Goal: Task Accomplishment & Management: Manage account settings

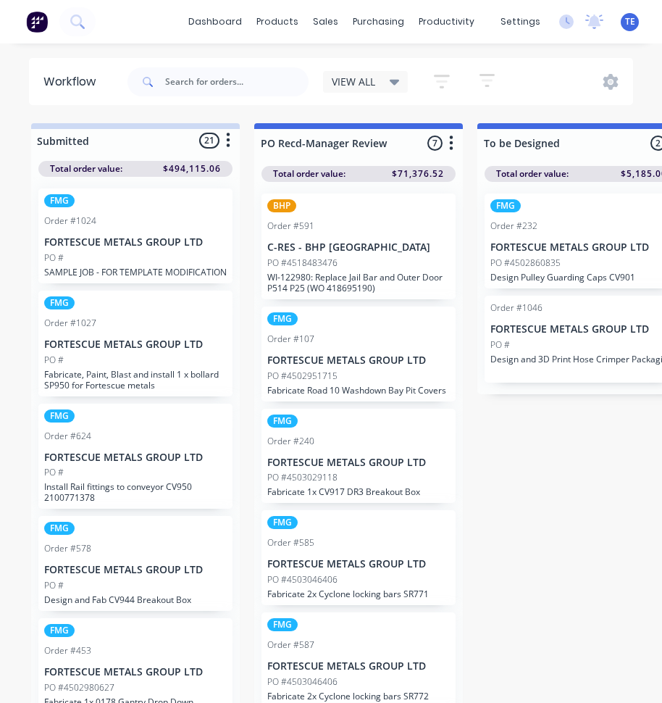
scroll to position [322, 0]
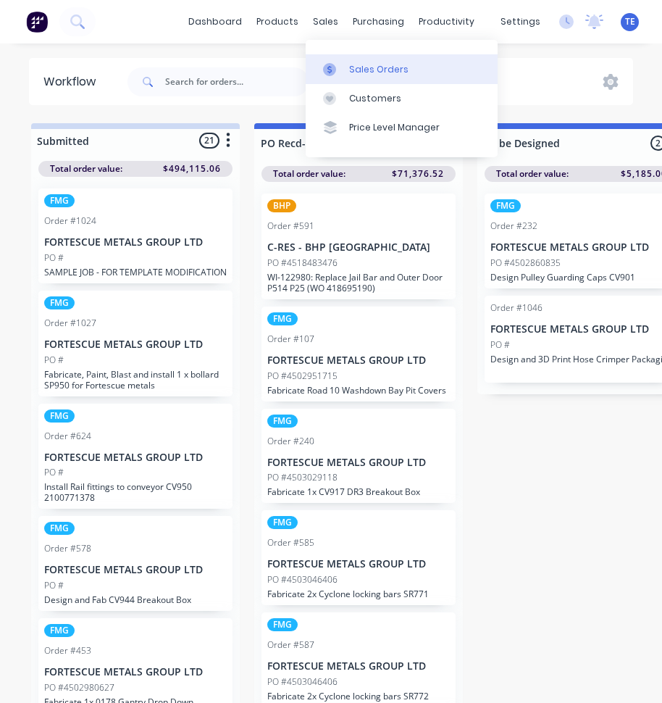
click at [359, 67] on div "Sales Orders" at bounding box center [378, 69] width 59 height 13
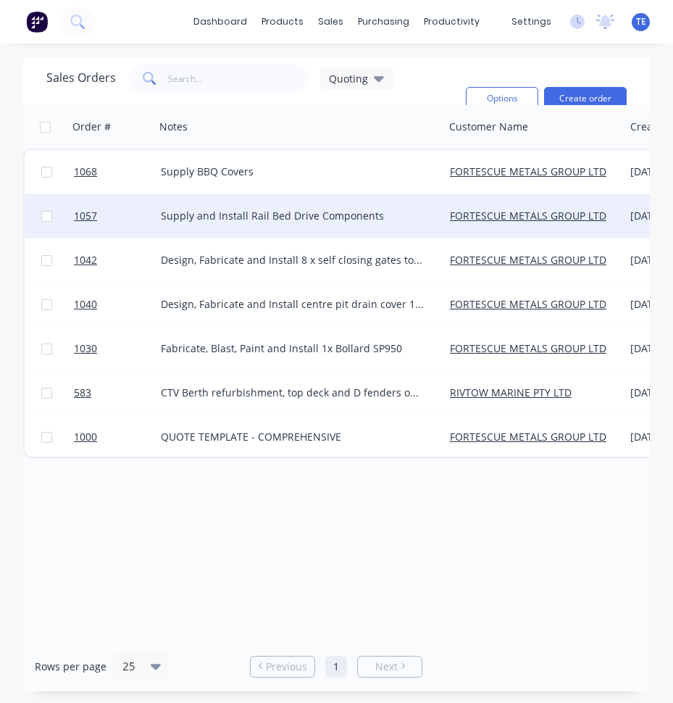
click at [401, 216] on div "Supply and Install Rail Bed Drive Components" at bounding box center [293, 216] width 264 height 14
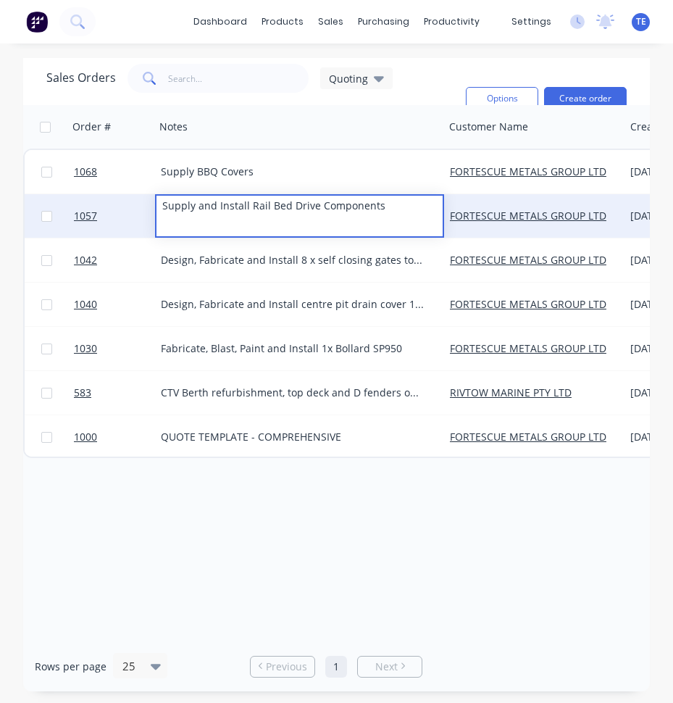
click at [544, 230] on div "FORTESCUE METALS GROUP LTD" at bounding box center [534, 215] width 180 height 43
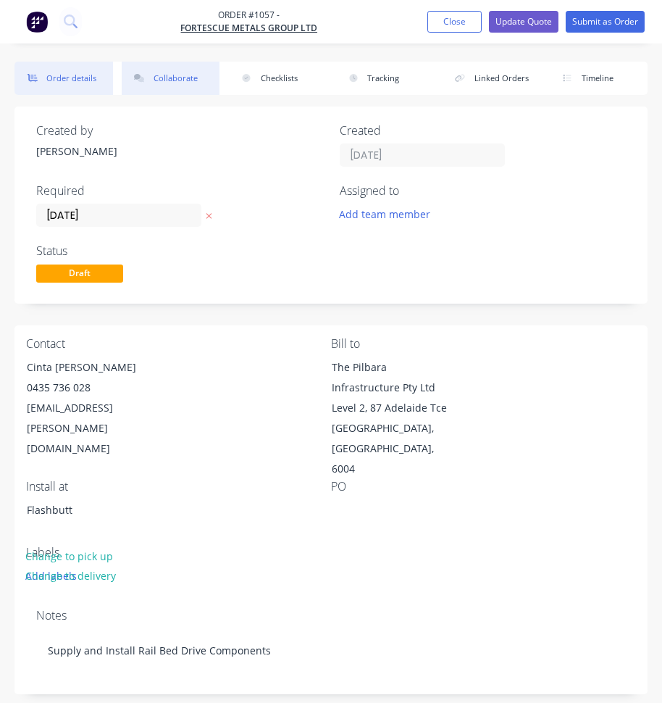
click at [174, 76] on button "Collaborate" at bounding box center [171, 78] width 99 height 33
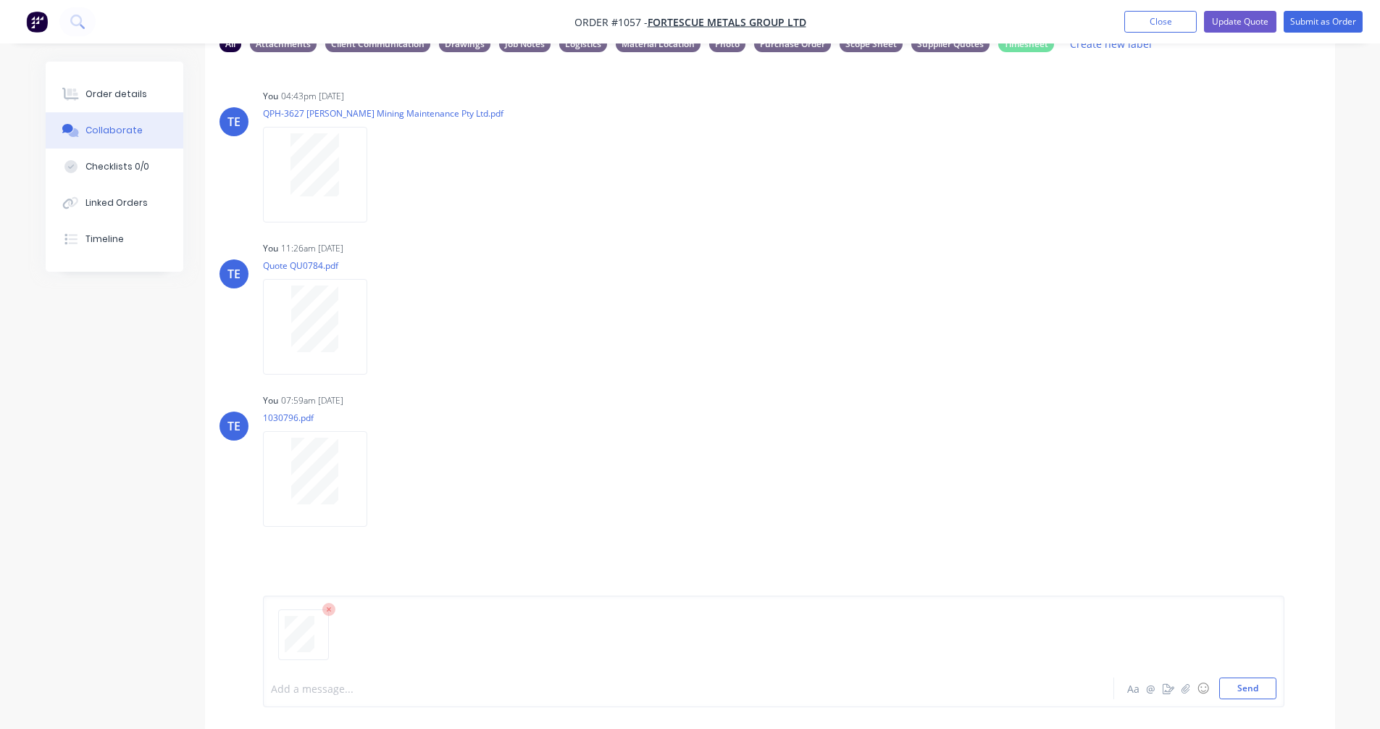
click at [319, 683] on div at bounding box center [649, 688] width 754 height 15
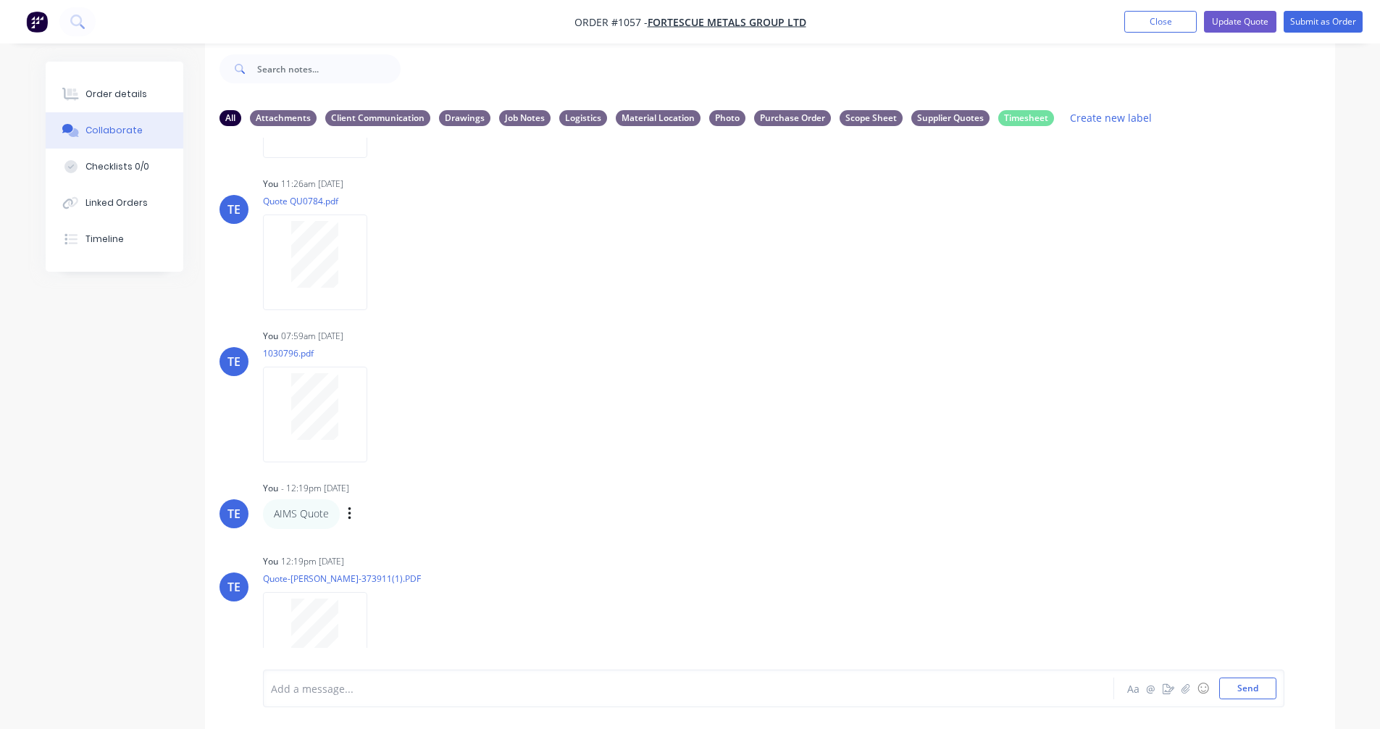
scroll to position [184, 0]
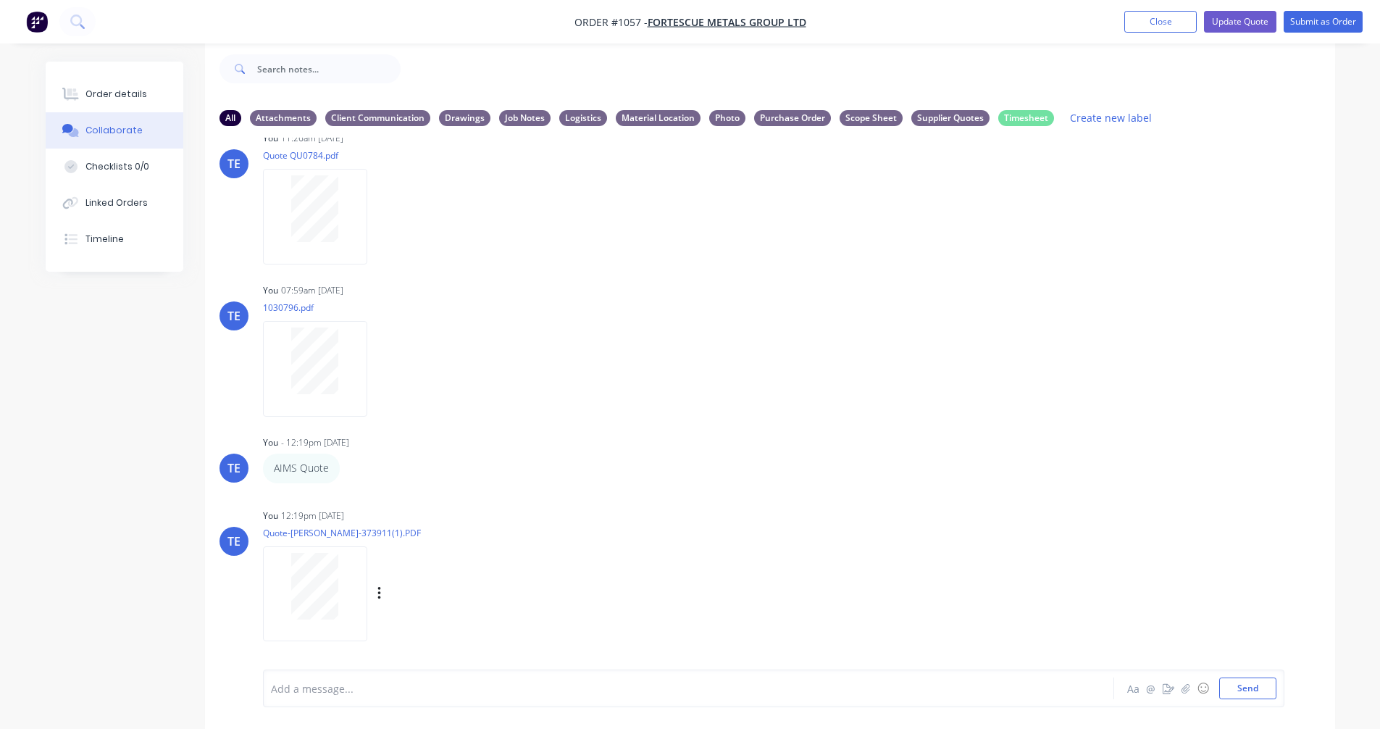
click at [383, 588] on div "Labels Download Delete" at bounding box center [454, 593] width 163 height 21
click at [380, 592] on icon "button" at bounding box center [380, 593] width 4 height 17
click at [428, 564] on button "Labels" at bounding box center [474, 562] width 163 height 33
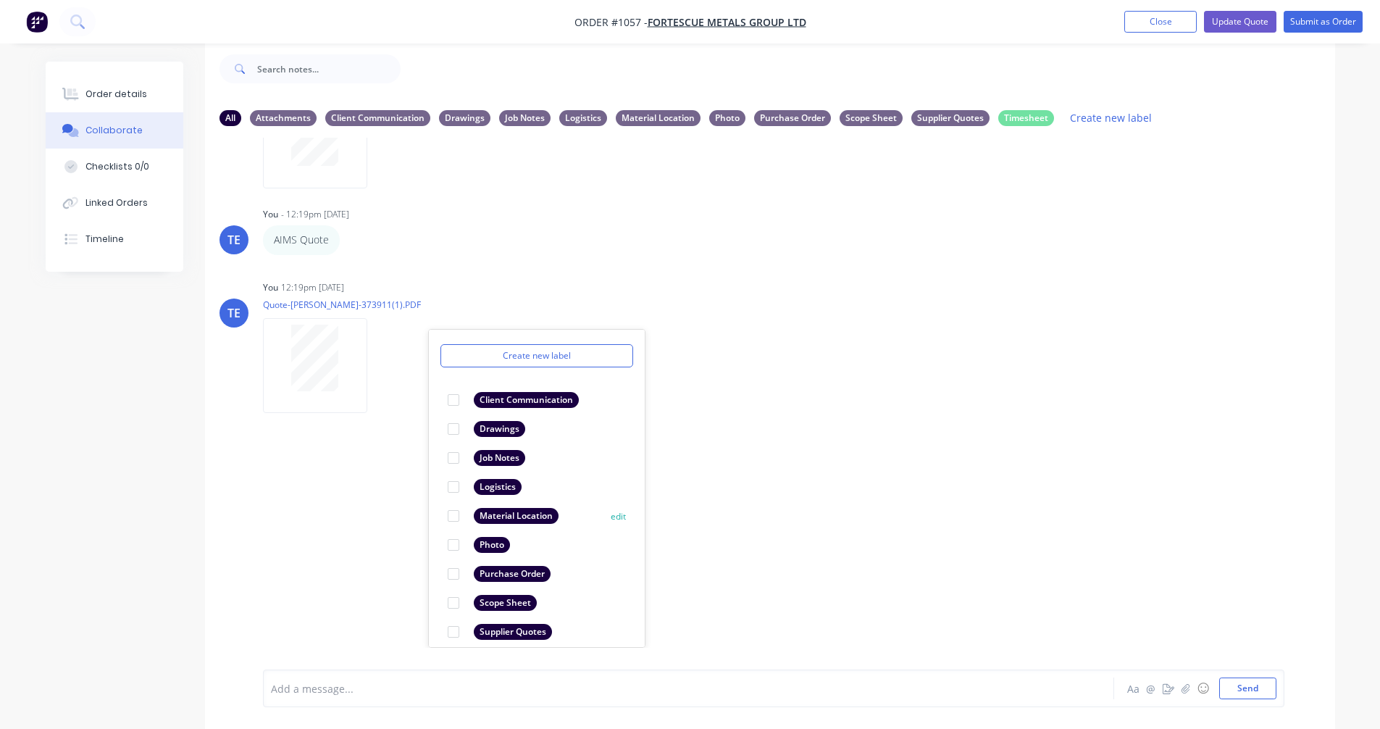
scroll to position [84, 0]
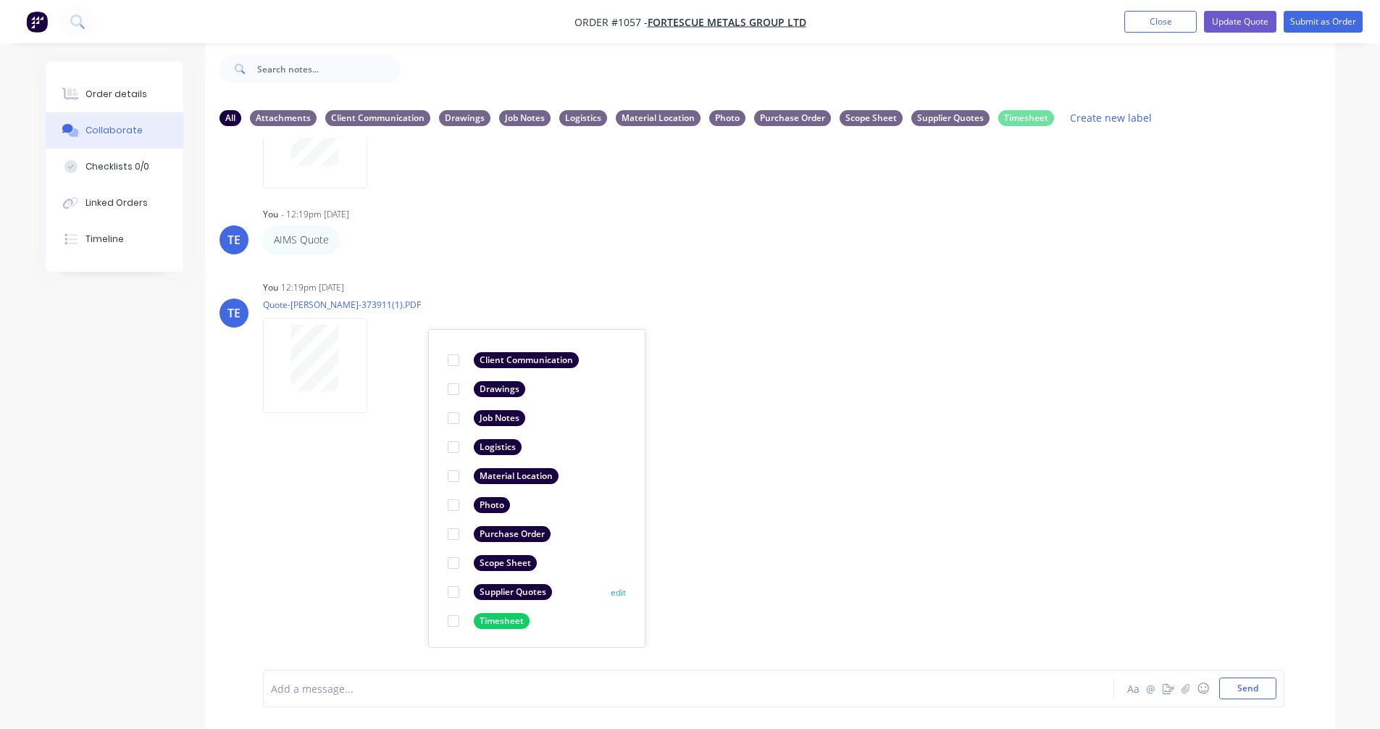
click at [483, 588] on div "Supplier Quotes" at bounding box center [513, 592] width 78 height 16
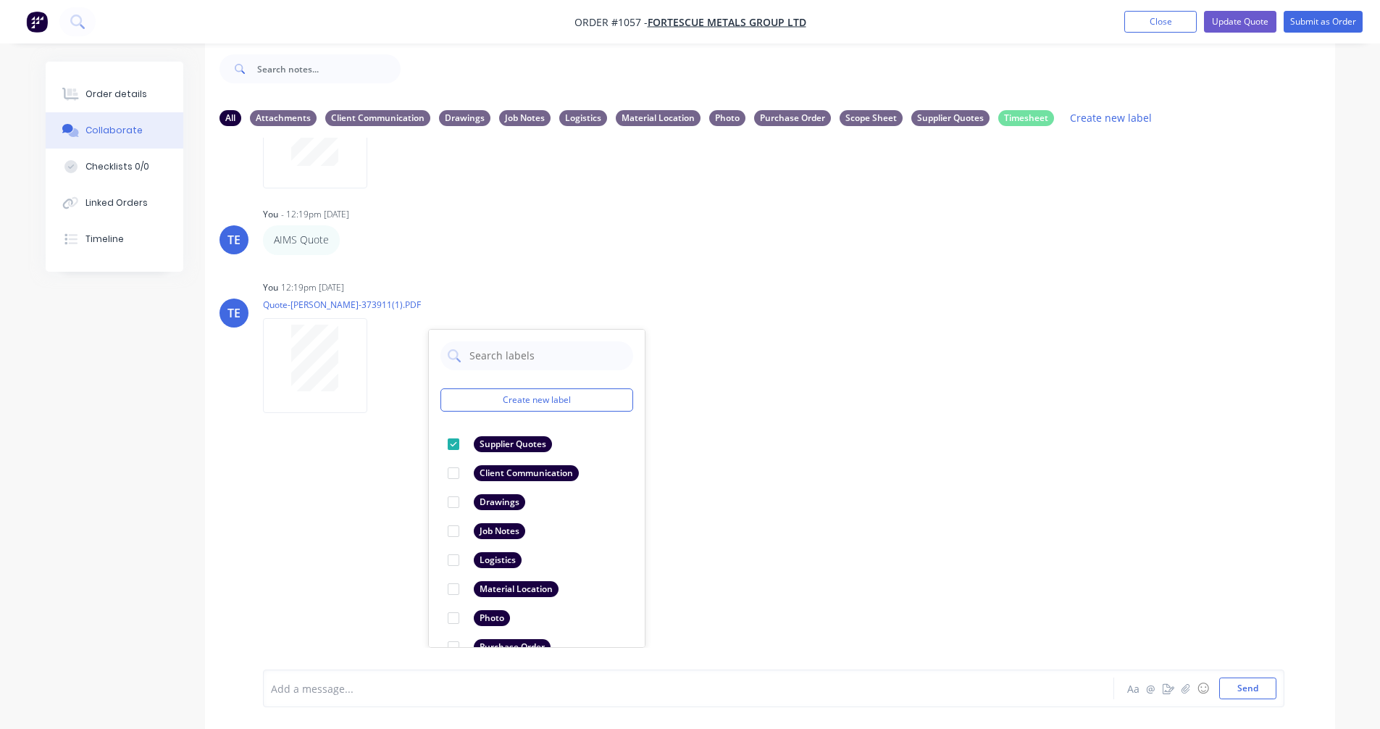
click at [861, 455] on div "TE You 04:43pm [DATE] QPH-3627 [PERSON_NAME] Mining Maintenance Pty Ltd.pdf Lab…" at bounding box center [770, 393] width 1130 height 510
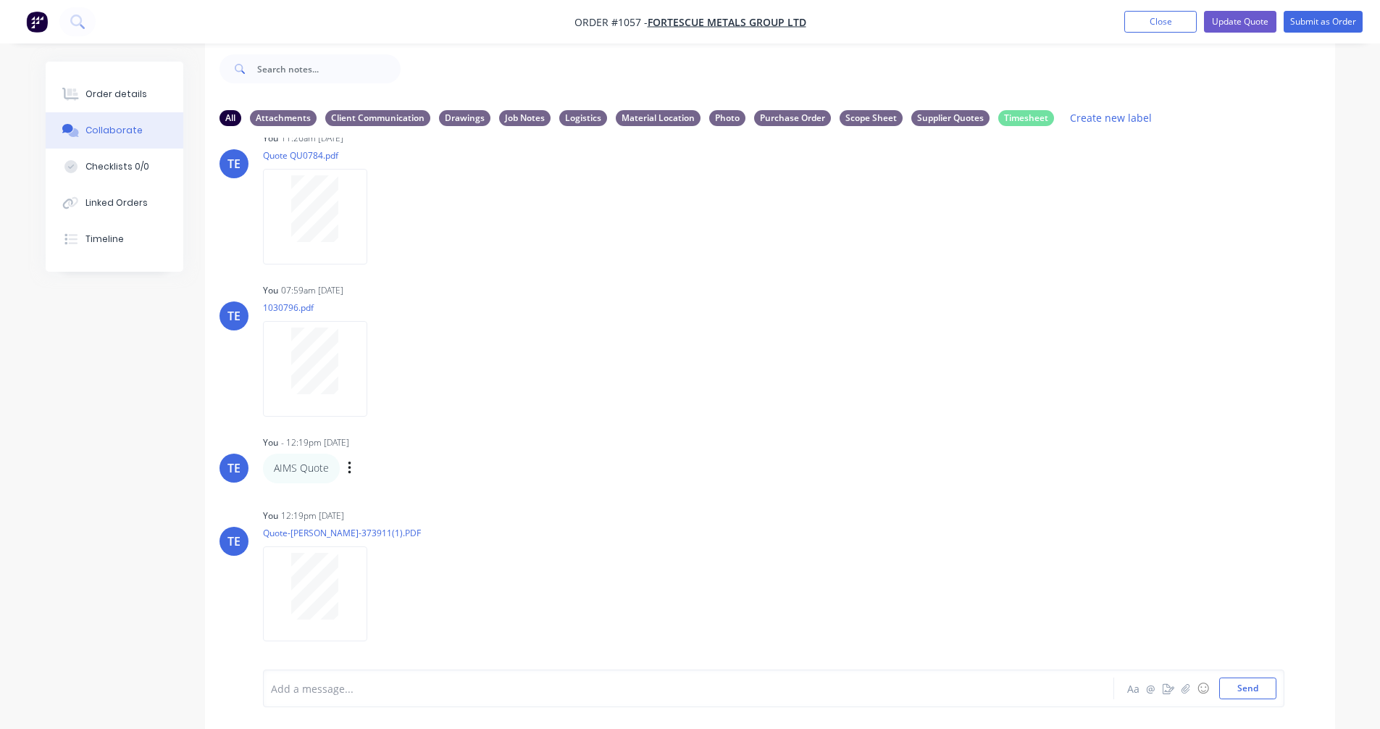
click at [352, 469] on div "Labels Edit Delete" at bounding box center [351, 468] width 9 height 21
click at [349, 469] on icon "button" at bounding box center [349, 468] width 3 height 13
click at [378, 515] on button "Delete" at bounding box center [402, 519] width 91 height 24
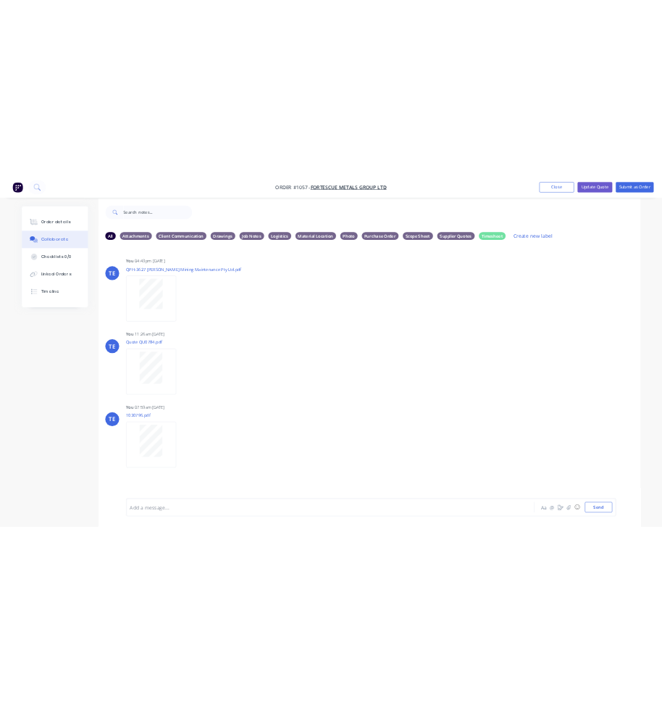
scroll to position [22, 0]
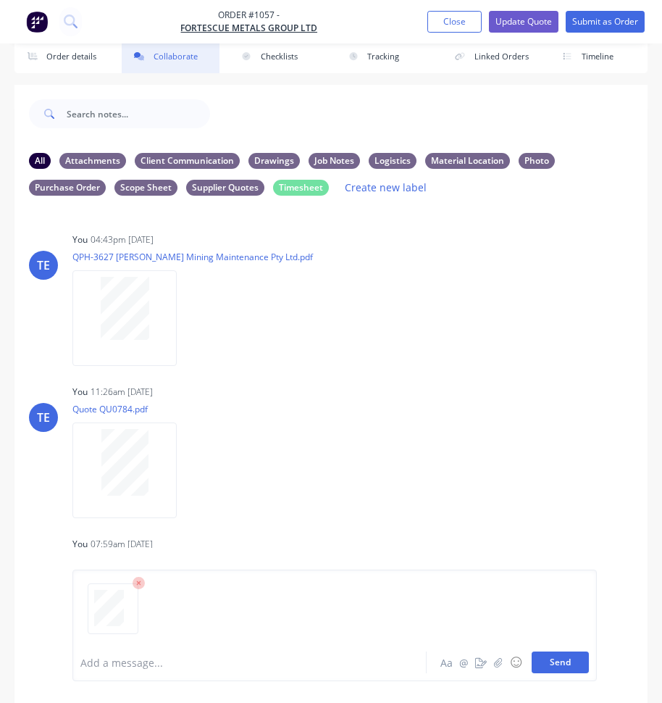
click at [554, 662] on button "Send" at bounding box center [560, 662] width 57 height 22
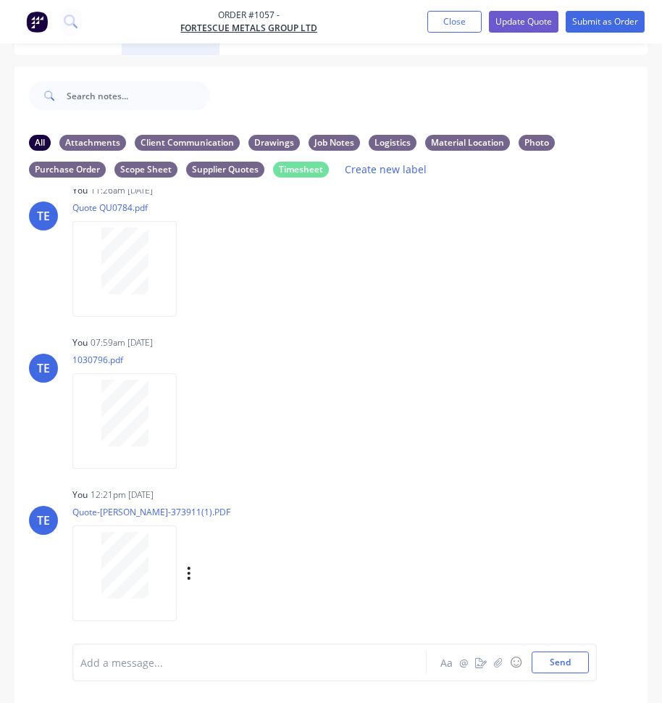
scroll to position [46, 0]
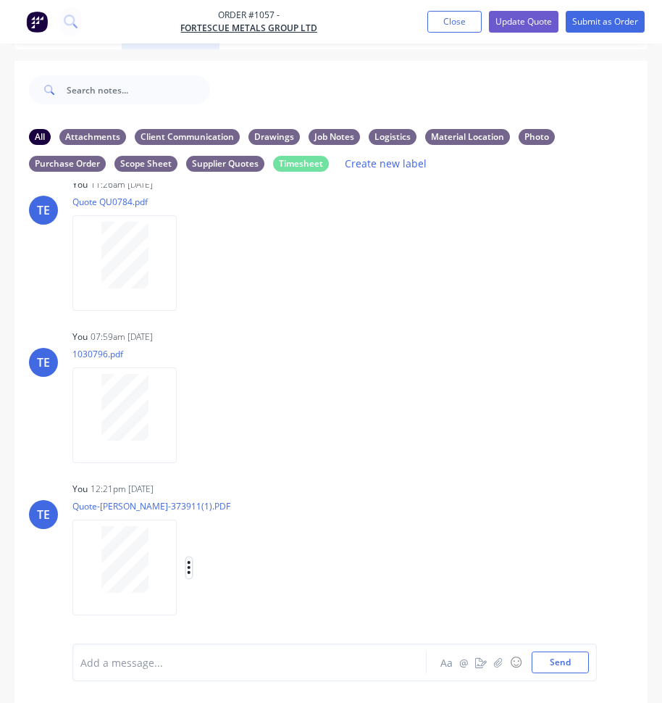
click at [188, 571] on icon "button" at bounding box center [189, 567] width 4 height 17
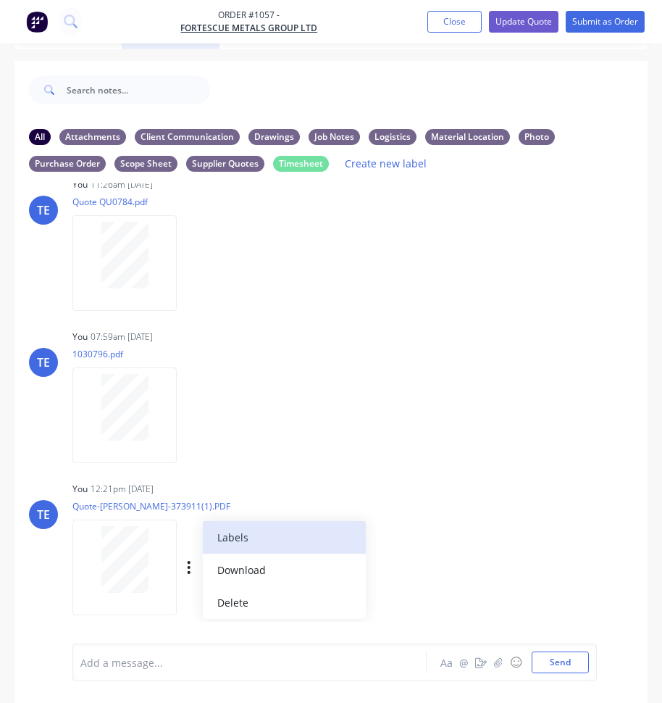
click at [235, 542] on button "Labels" at bounding box center [284, 537] width 163 height 33
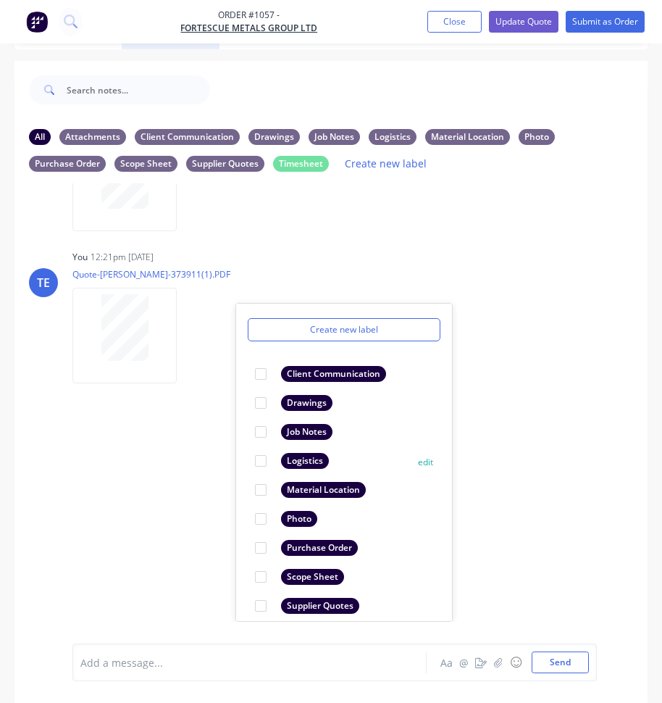
scroll to position [84, 0]
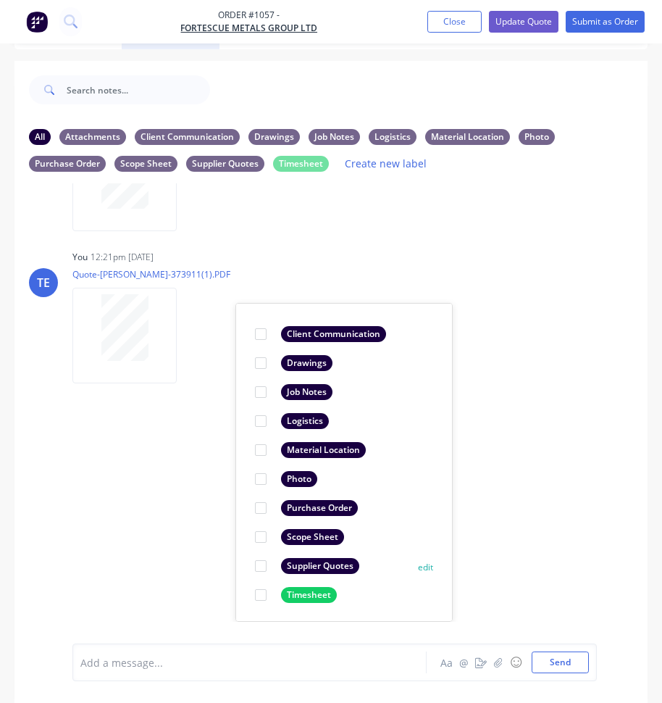
click at [304, 563] on div "Supplier Quotes" at bounding box center [320, 566] width 78 height 16
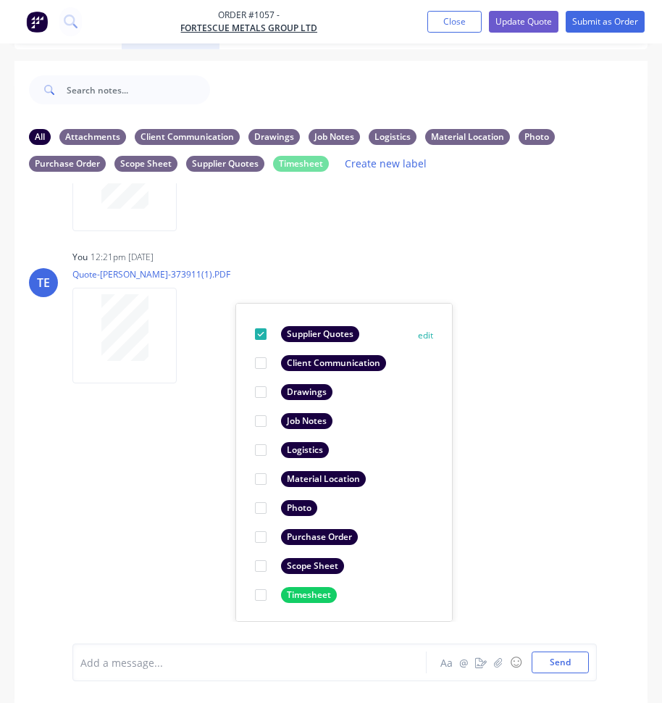
scroll to position [0, 0]
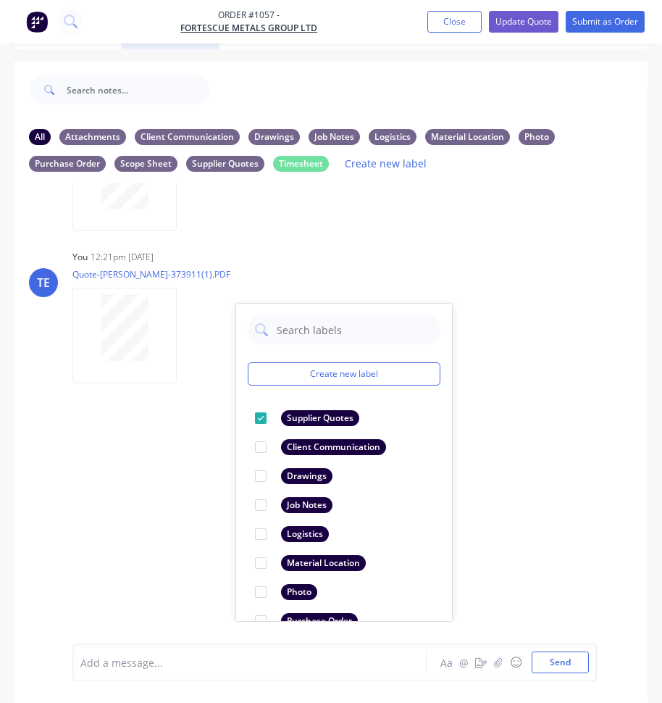
click at [485, 428] on div "TE You 04:43pm [DATE] QPH-3627 [PERSON_NAME] Mining Maintenance Pty Ltd.pdf Lab…" at bounding box center [330, 402] width 633 height 438
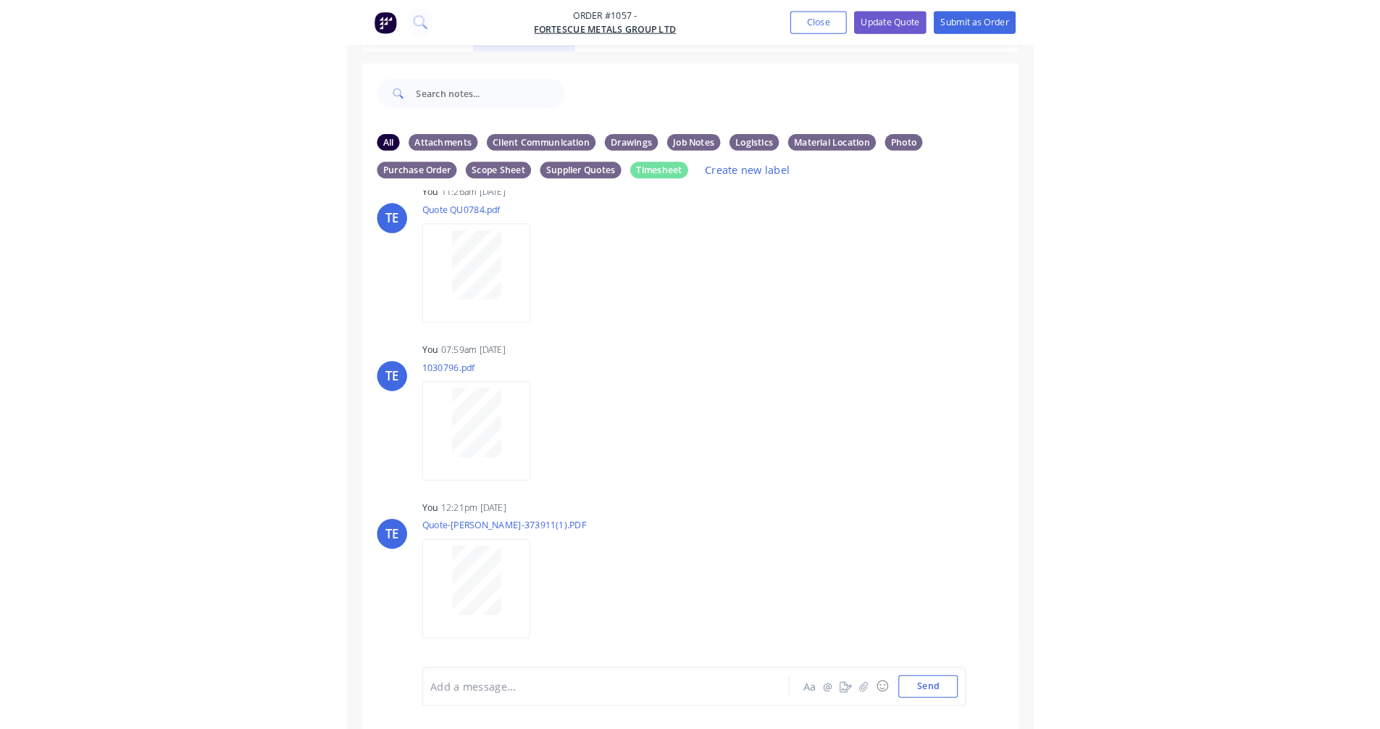
scroll to position [112, 0]
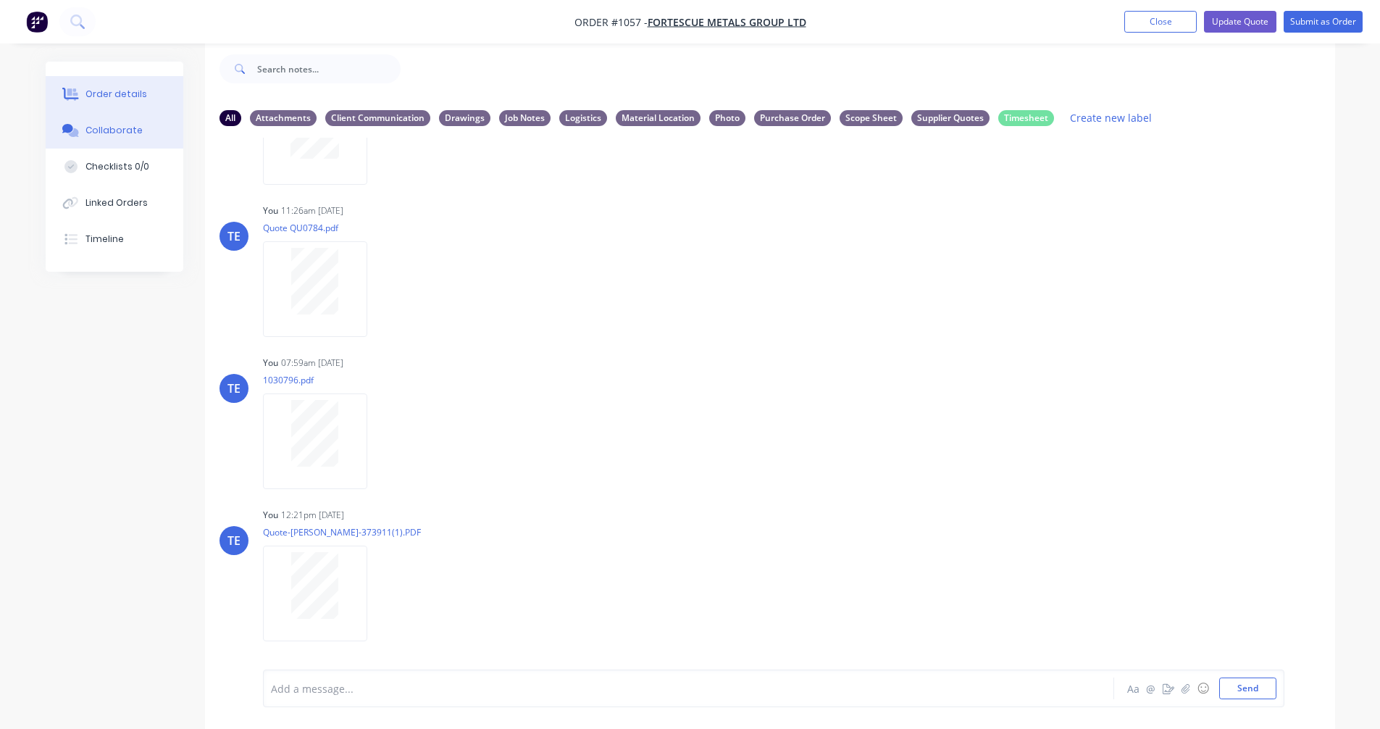
click at [117, 93] on div "Order details" at bounding box center [117, 94] width 62 height 13
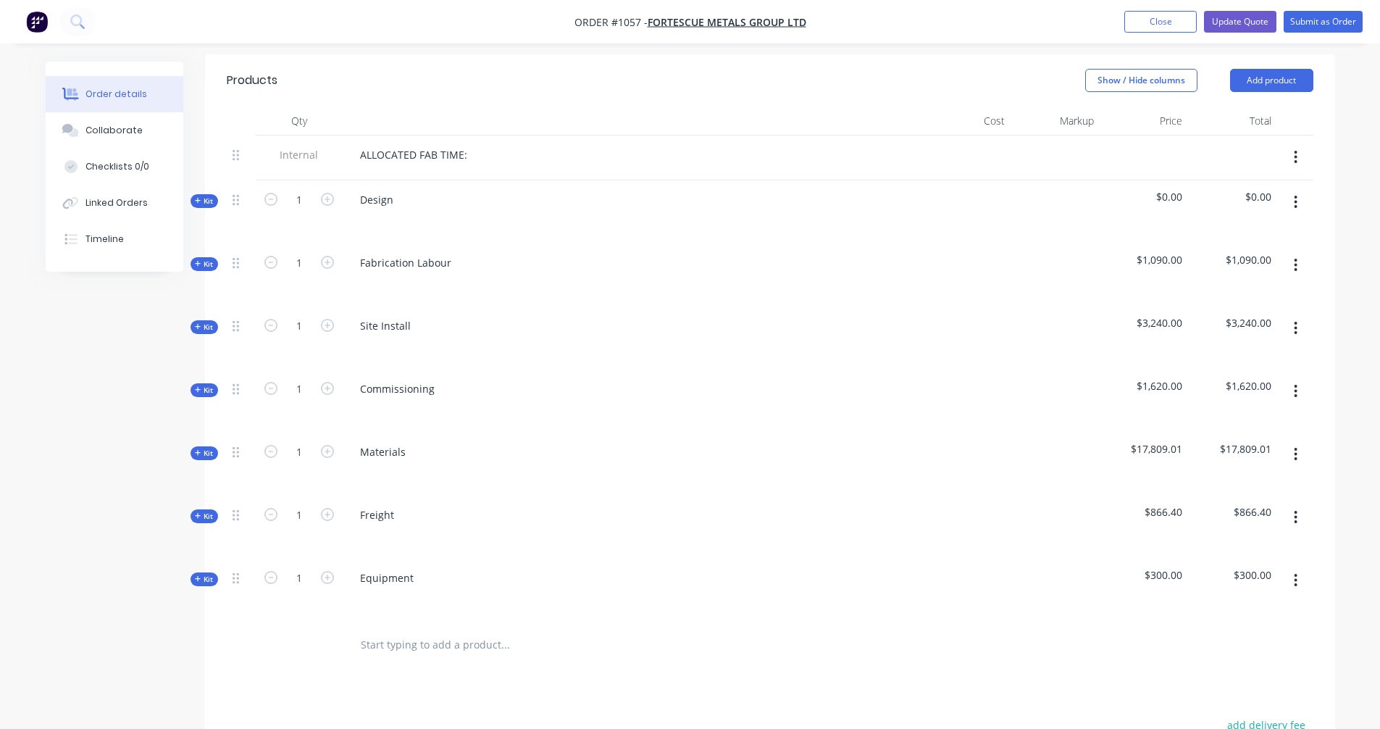
scroll to position [505, 0]
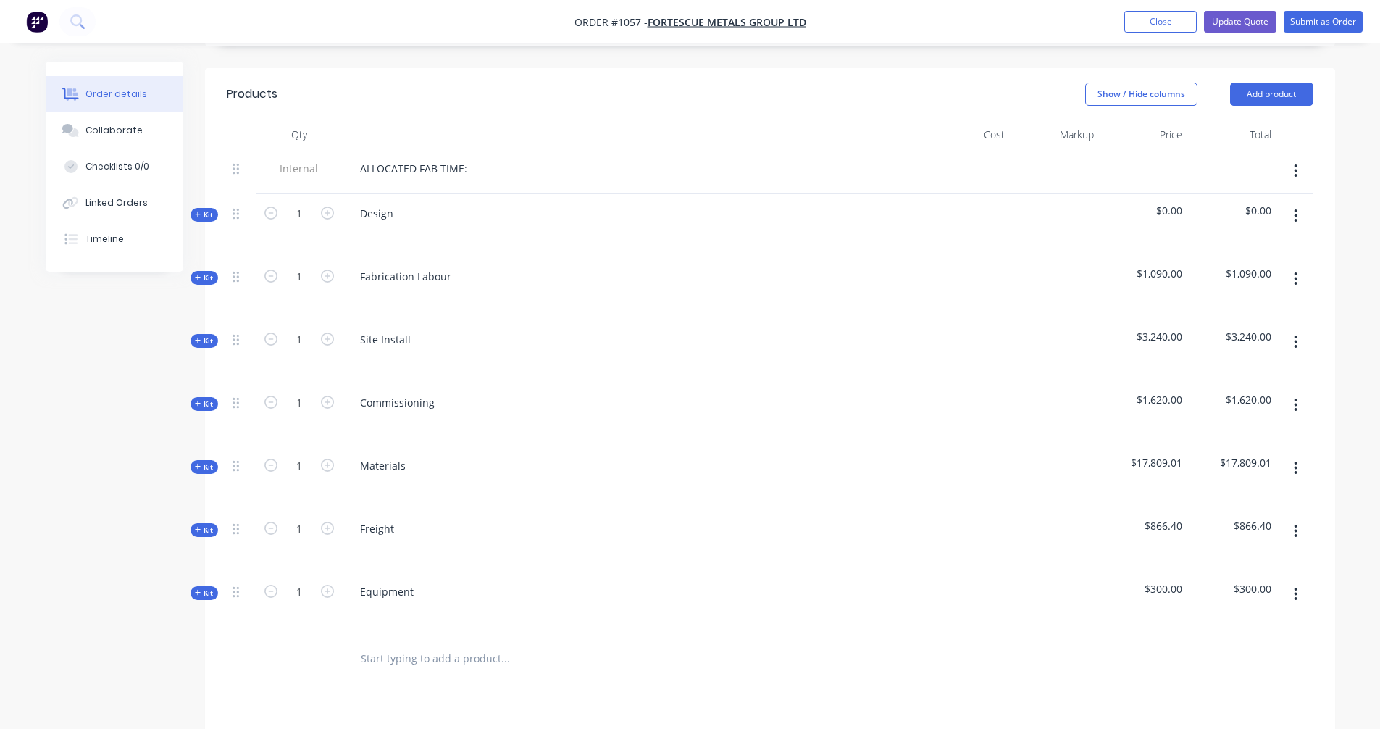
click at [201, 463] on icon at bounding box center [198, 466] width 7 height 7
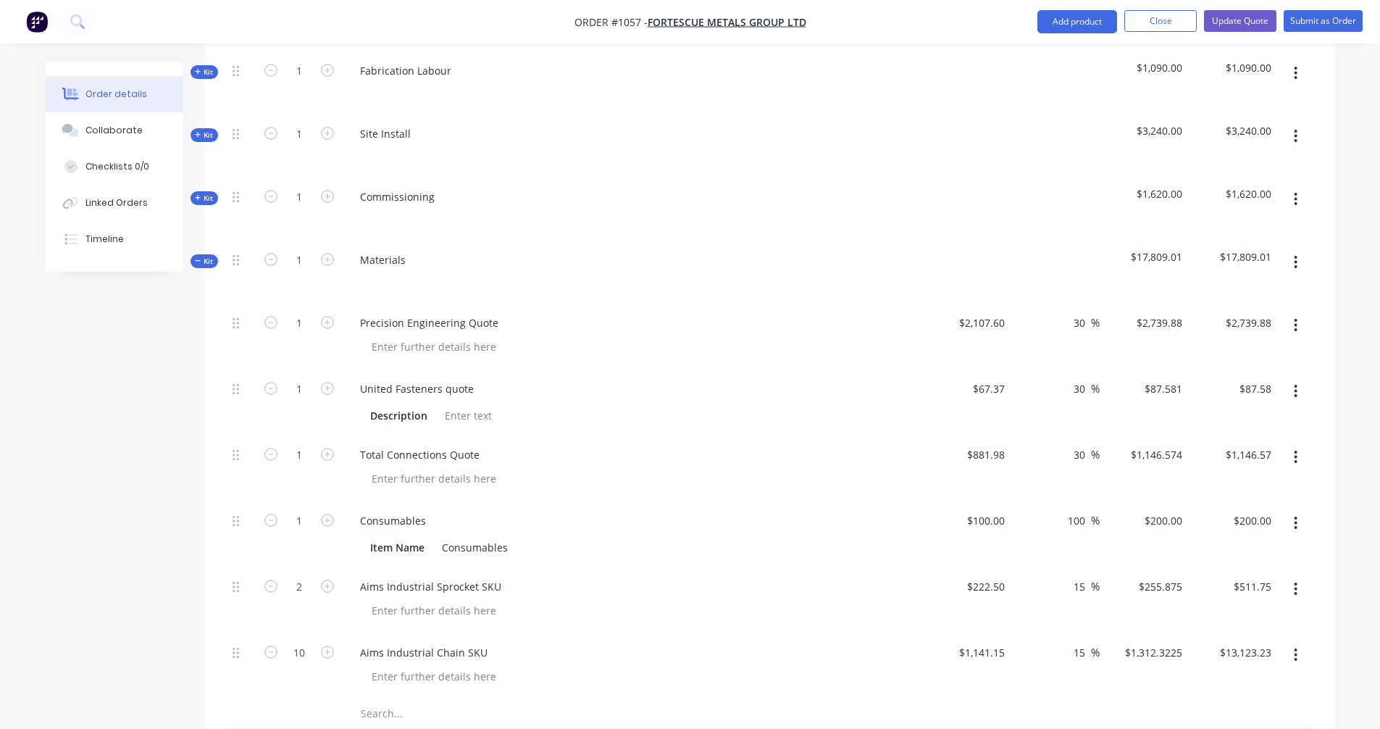
scroll to position [746, 0]
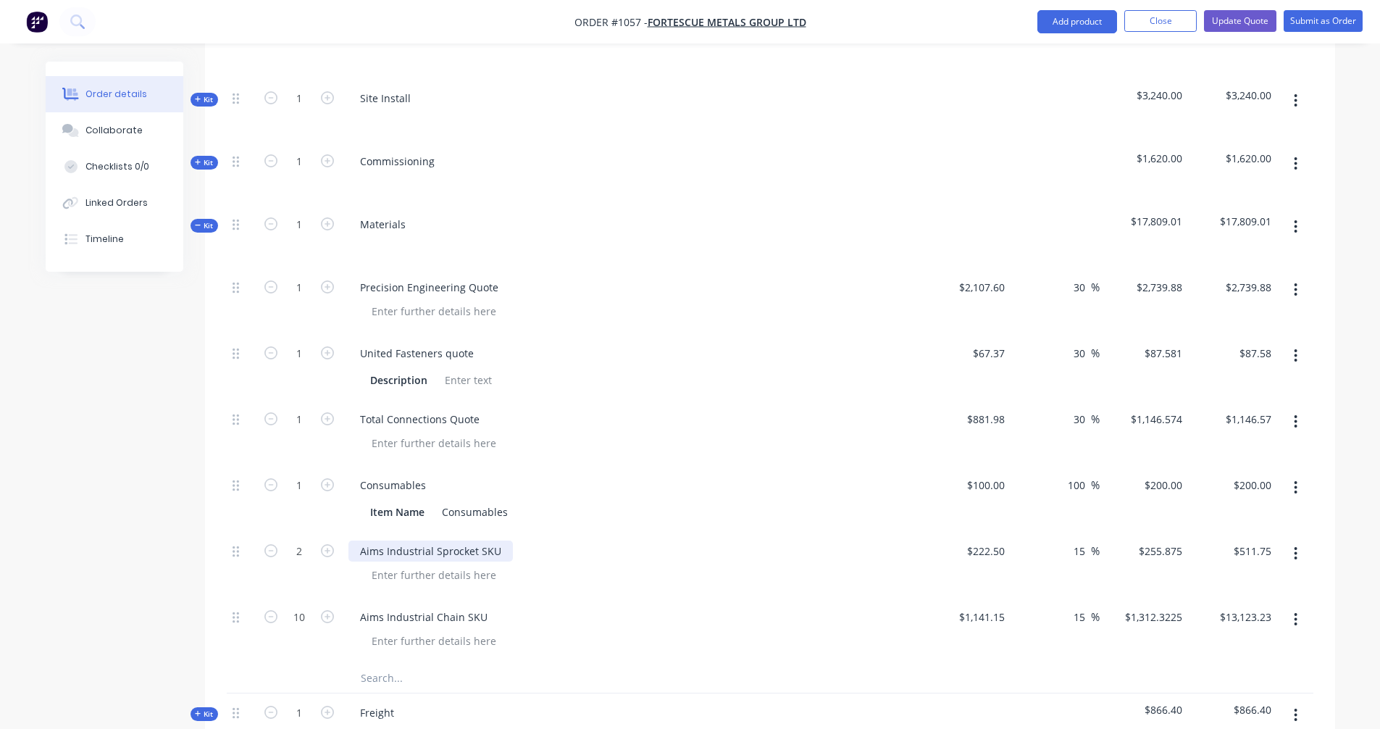
click at [420, 541] on div "Aims Industrial Sprocket SKU" at bounding box center [431, 551] width 164 height 21
drag, startPoint x: 434, startPoint y: 530, endPoint x: 553, endPoint y: 535, distance: 118.9
click at [553, 541] on div "Aims Industrial Sprocket SKU" at bounding box center [633, 551] width 568 height 21
click at [275, 544] on icon "button" at bounding box center [270, 550] width 13 height 13
type input "1"
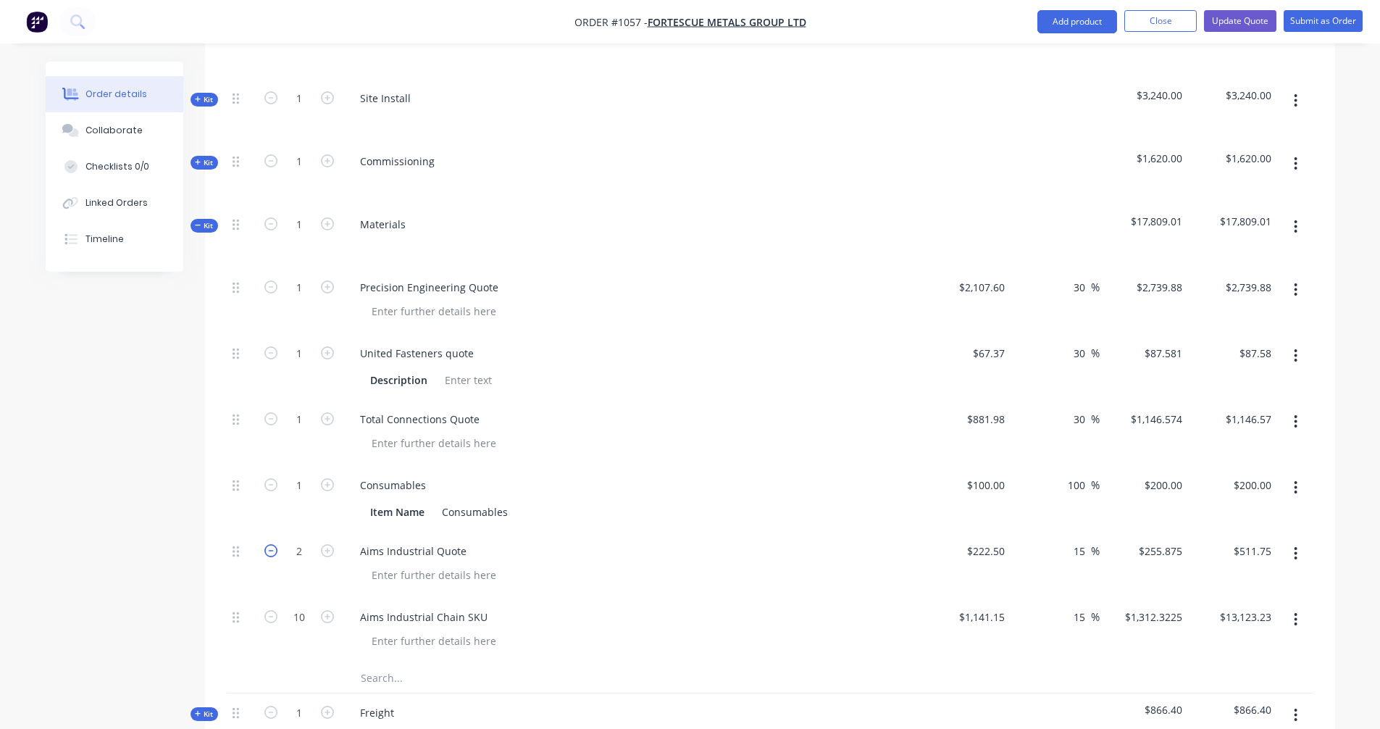
type input "$255.88"
click at [1290, 606] on button "button" at bounding box center [1296, 619] width 34 height 26
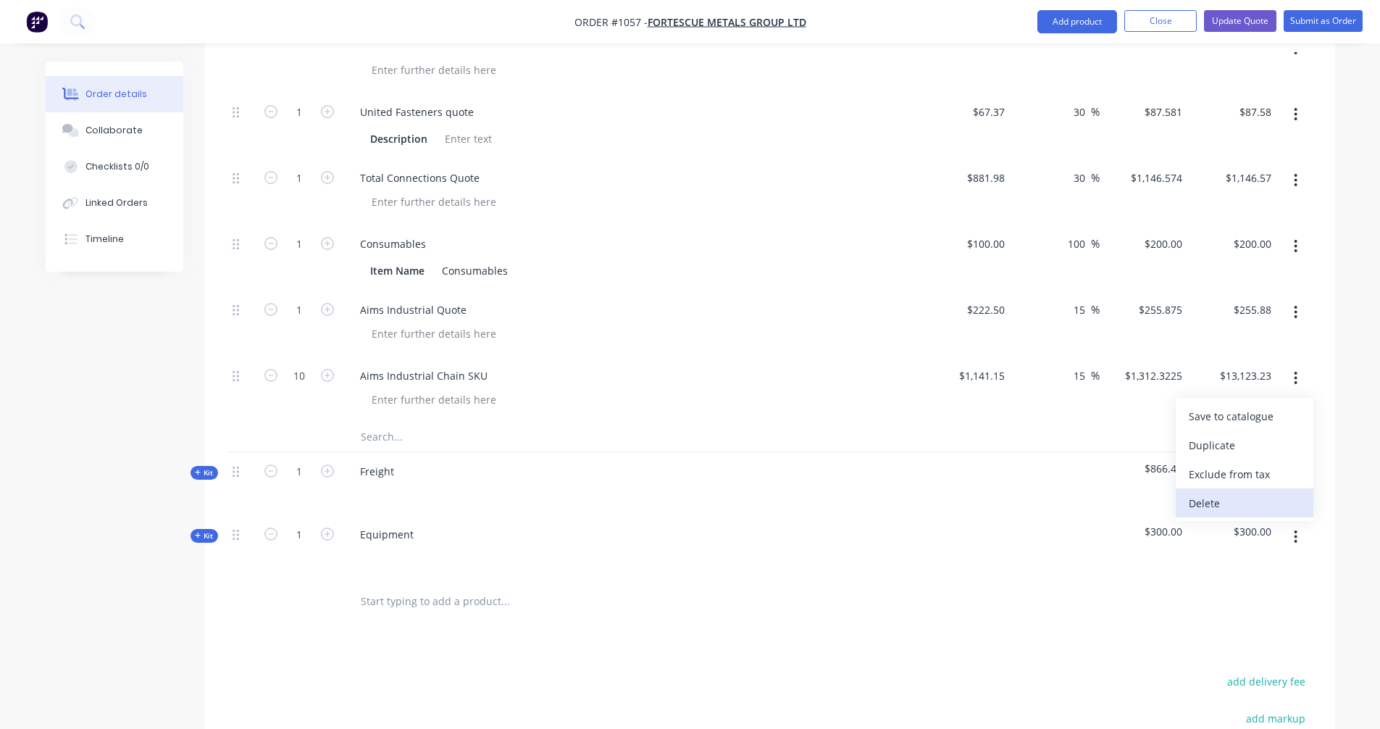
click at [1209, 493] on div "Delete" at bounding box center [1245, 503] width 112 height 21
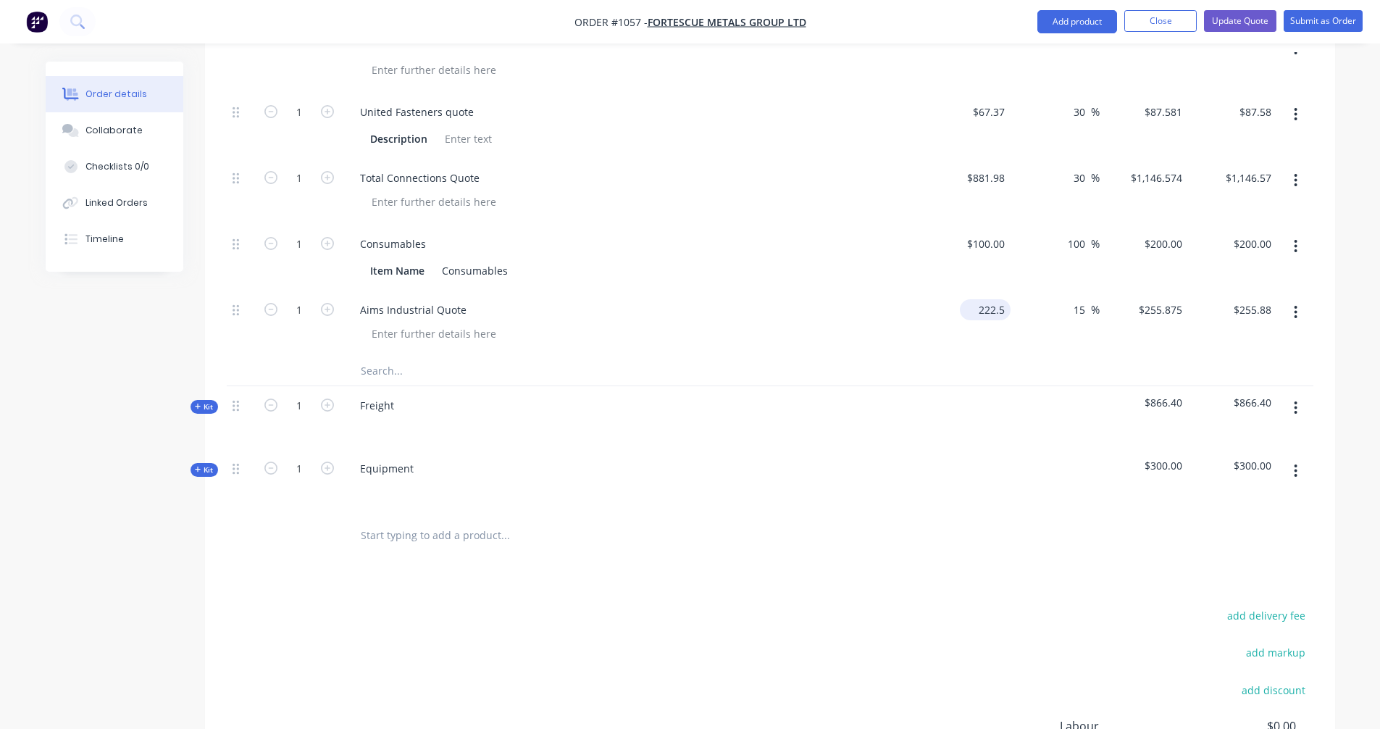
click at [991, 299] on input "222.5" at bounding box center [988, 309] width 45 height 21
click at [974, 299] on div "222.5 $222.50" at bounding box center [985, 309] width 51 height 21
type input "$10,692.90"
type input "$12,296.835"
type input "$12,296.84"
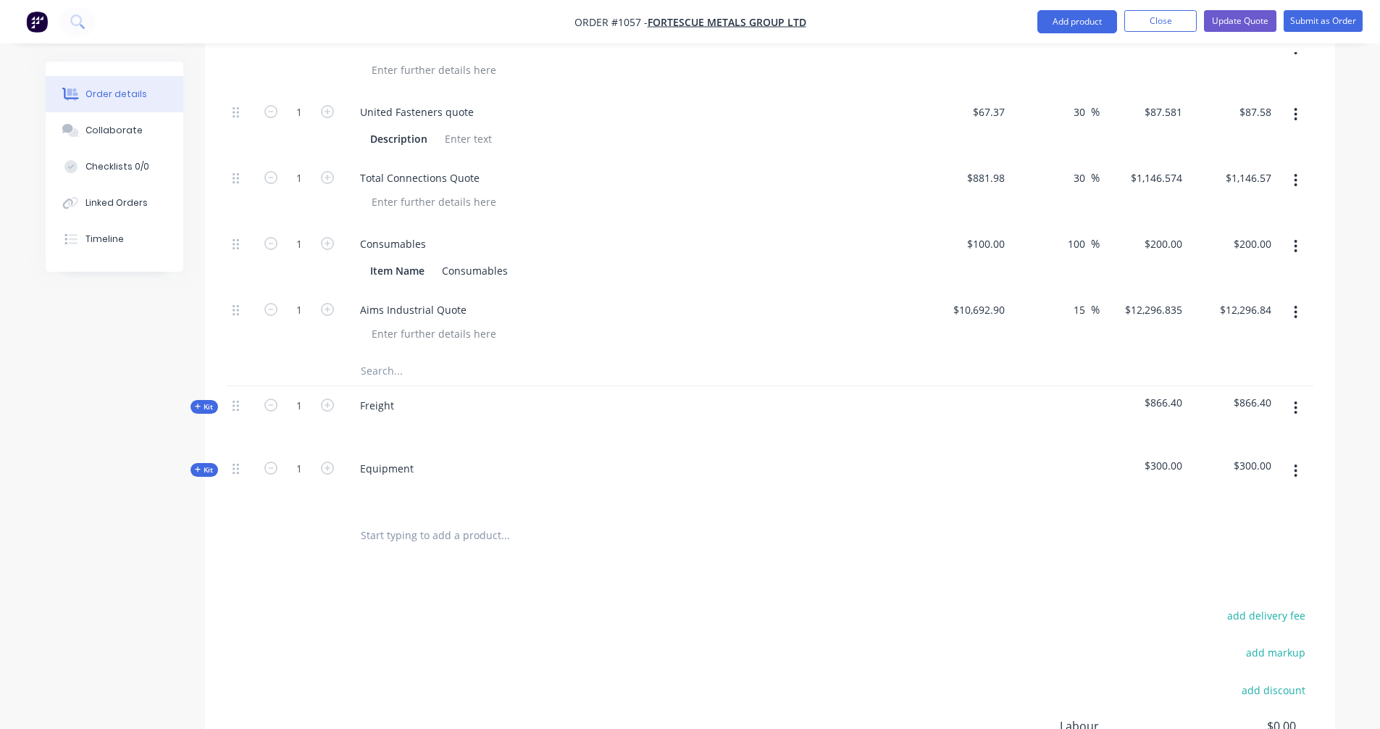
click at [1036, 328] on div "15 15 %" at bounding box center [1055, 324] width 89 height 66
click at [1080, 299] on input "15" at bounding box center [1081, 309] width 19 height 21
drag, startPoint x: 1083, startPoint y: 290, endPoint x: 1028, endPoint y: 291, distance: 55.1
click at [1028, 291] on div "15 15 %" at bounding box center [1055, 324] width 89 height 66
type input "25"
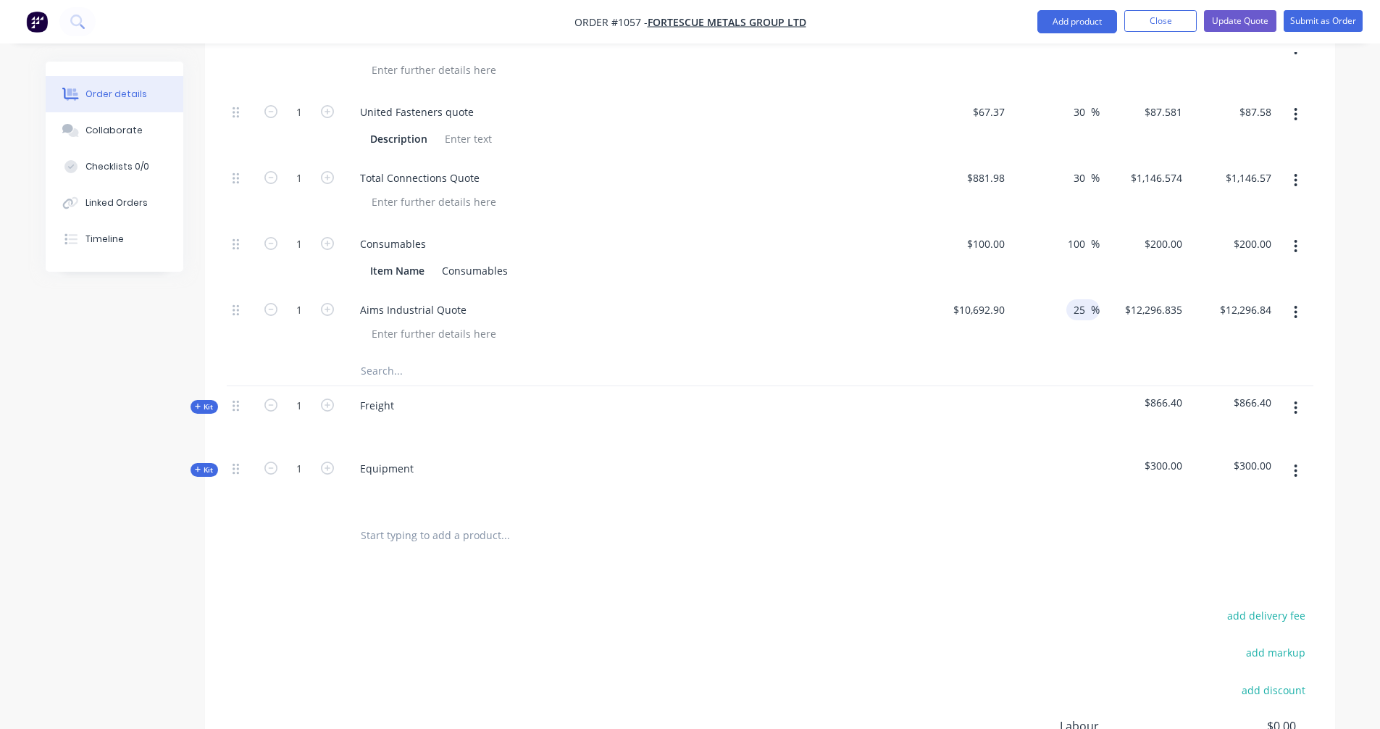
type input "$13,366.125"
type input "$13,366.13"
click at [1020, 314] on div "25 25 %" at bounding box center [1055, 324] width 89 height 66
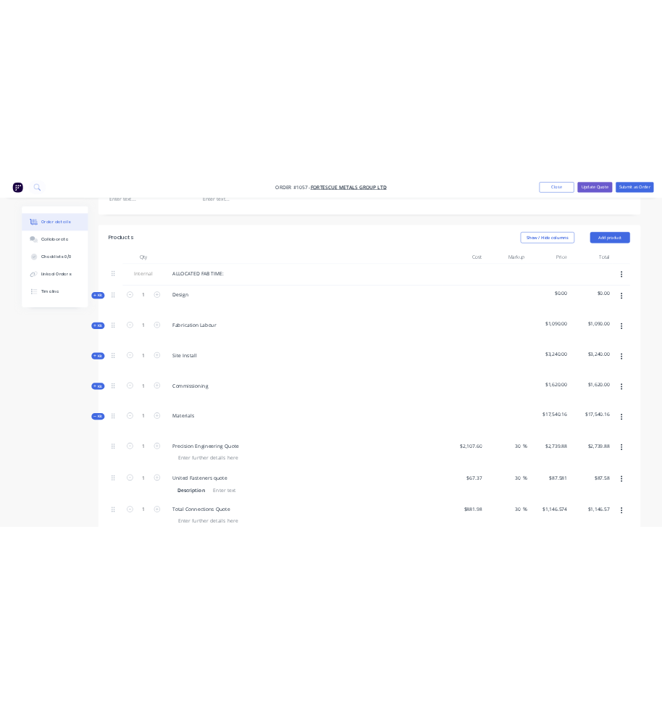
scroll to position [443, 0]
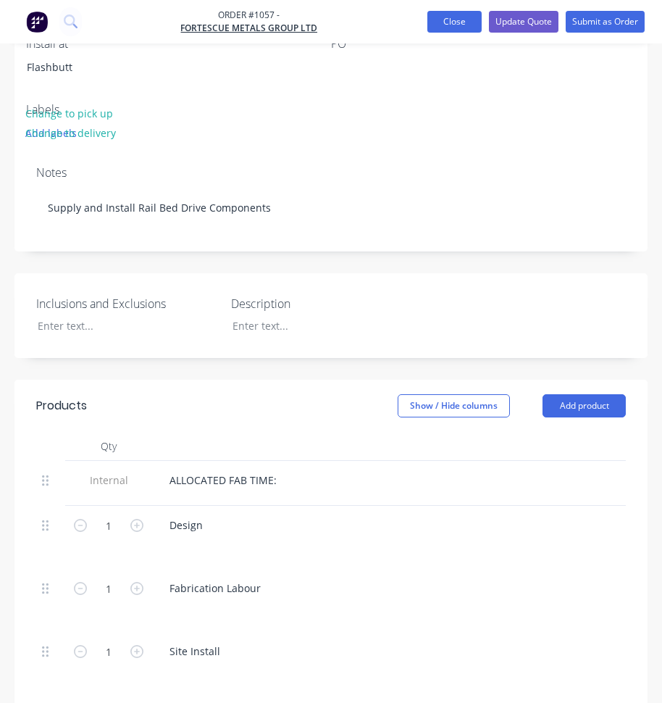
click at [452, 21] on button "Close" at bounding box center [455, 22] width 54 height 22
